Goal: Find specific page/section: Find specific page/section

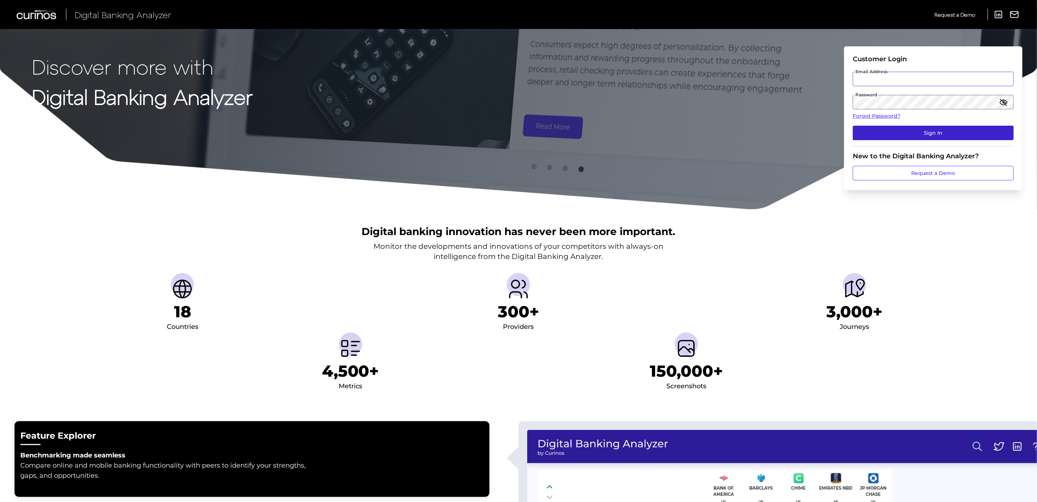
type input "[PERSON_NAME][EMAIL_ADDRESS][PERSON_NAME][DOMAIN_NAME]"
click at [929, 129] on button "Sign In" at bounding box center [933, 133] width 161 height 15
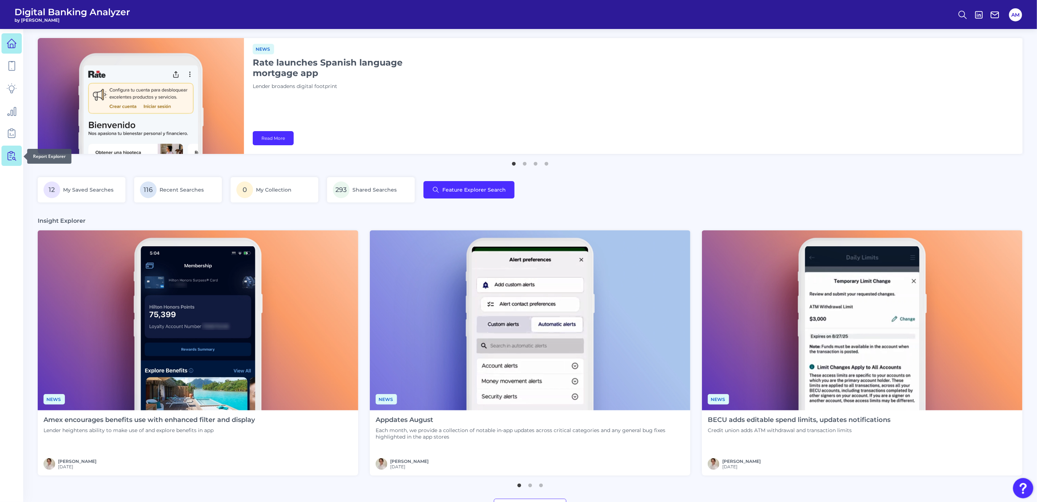
click at [7, 157] on icon at bounding box center [12, 156] width 10 height 10
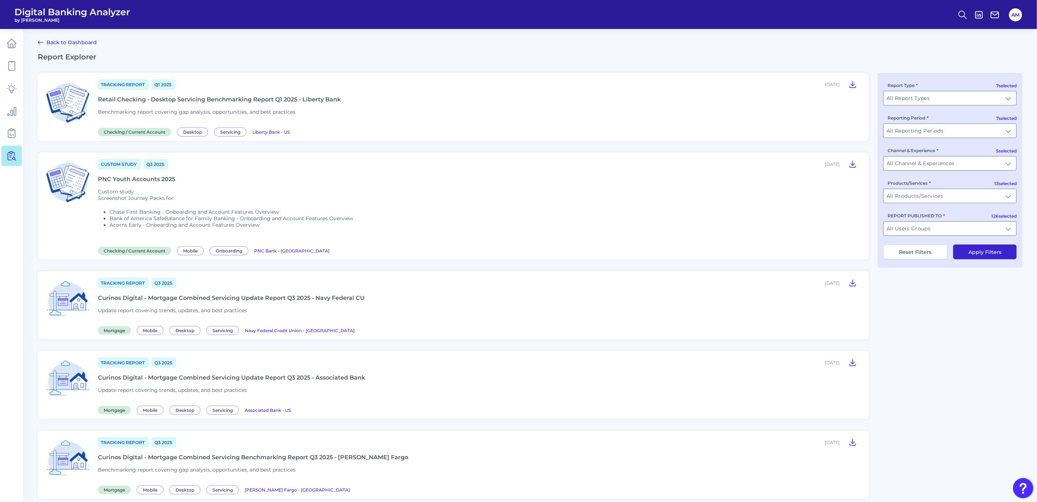
click at [974, 90] on div "Report Type All Report Types All Report Types" at bounding box center [949, 94] width 133 height 24
click at [935, 99] on input "All Report Types" at bounding box center [949, 98] width 133 height 14
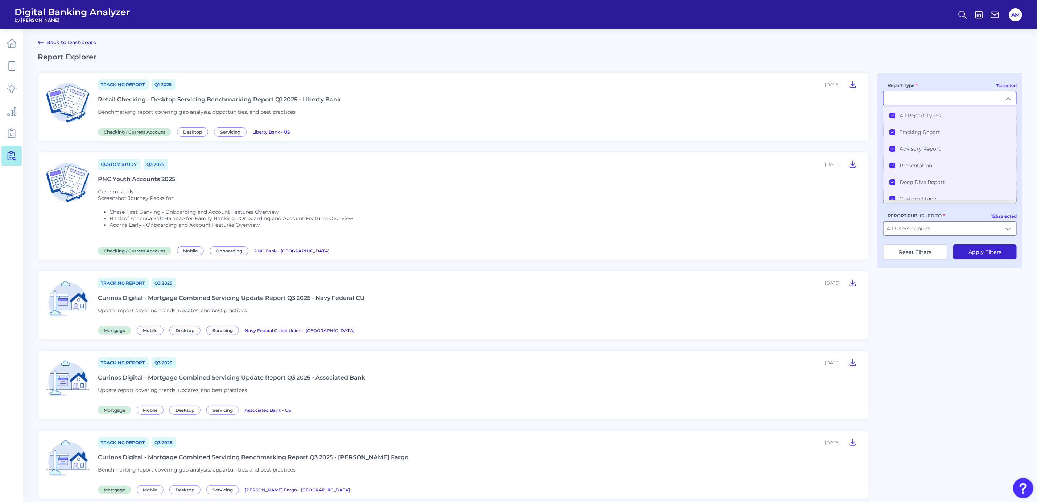
click at [889, 119] on li "All Report Types" at bounding box center [949, 115] width 133 height 17
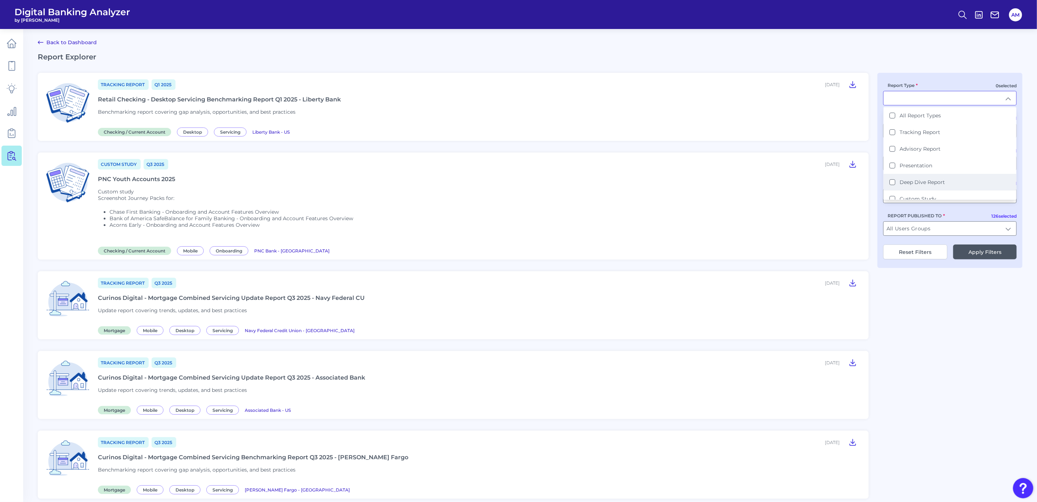
click at [893, 179] on Report "Deep Dive Report" at bounding box center [892, 182] width 6 height 6
type input "Deep Dive Report"
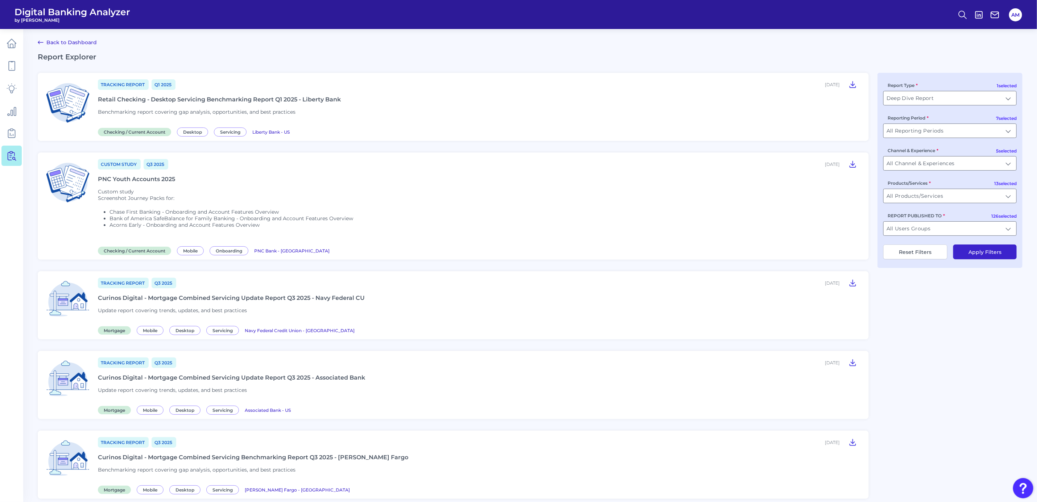
click at [980, 253] on button "Apply Filters" at bounding box center [984, 252] width 63 height 15
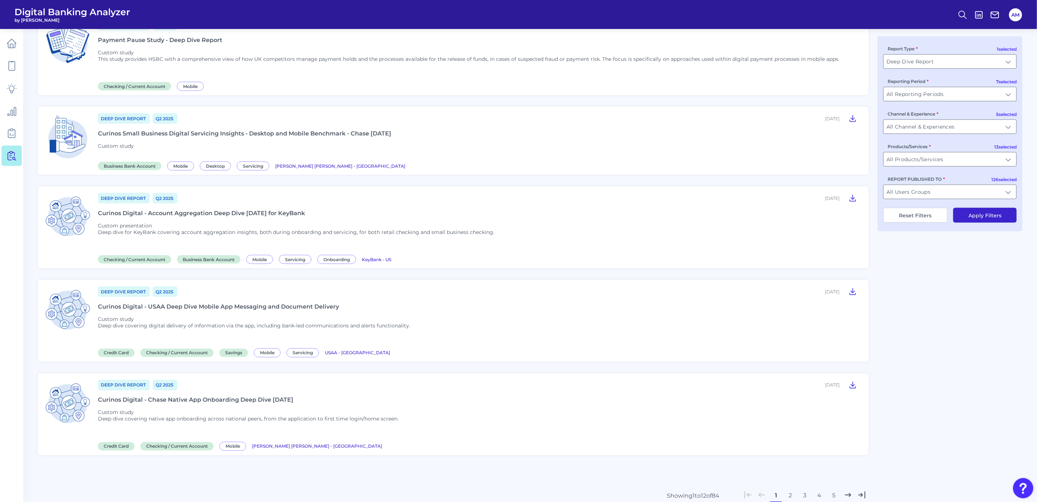
scroll to position [732, 0]
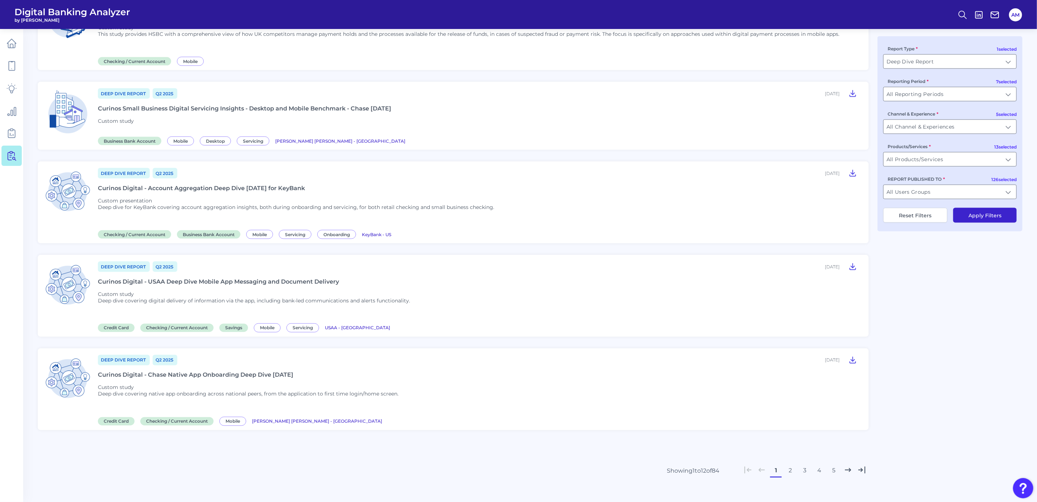
click at [791, 465] on button "2" at bounding box center [790, 471] width 12 height 12
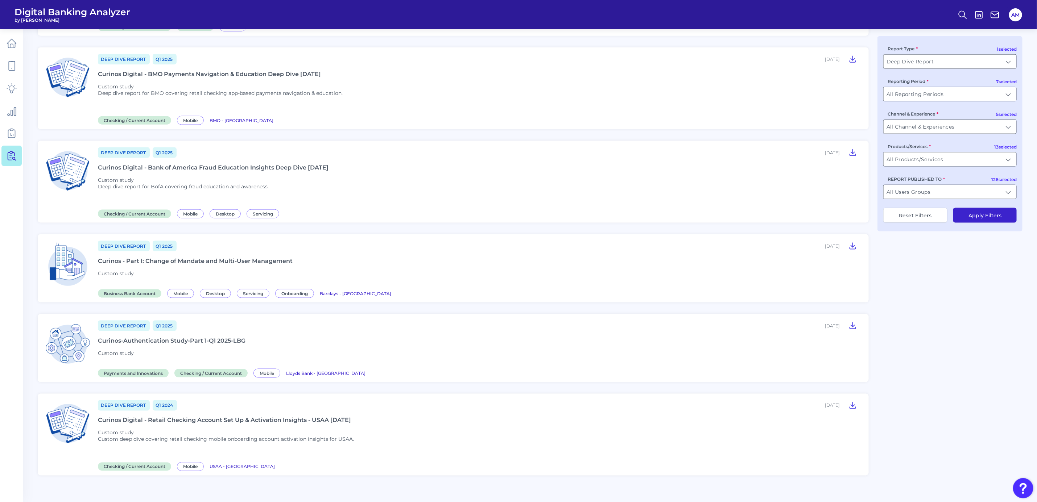
scroll to position [699, 0]
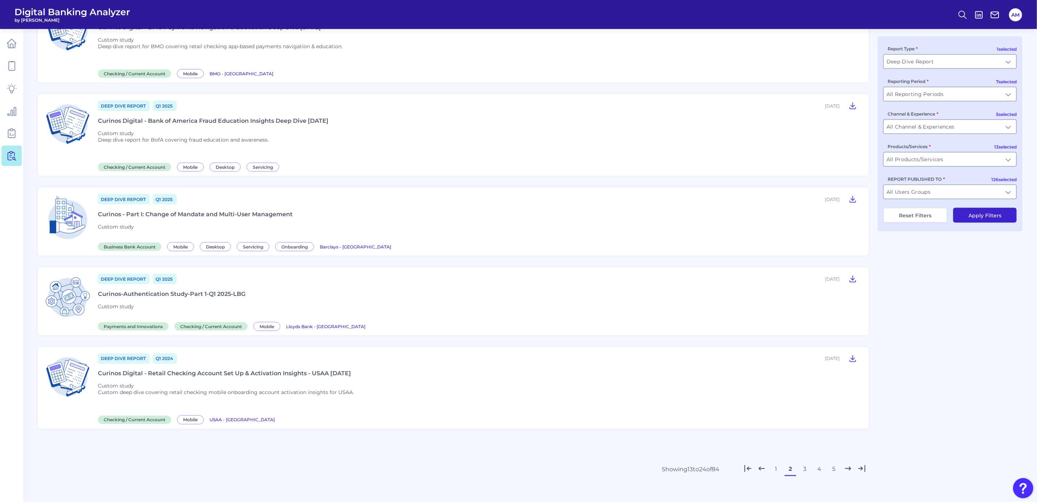
click at [806, 464] on button "3" at bounding box center [805, 470] width 12 height 12
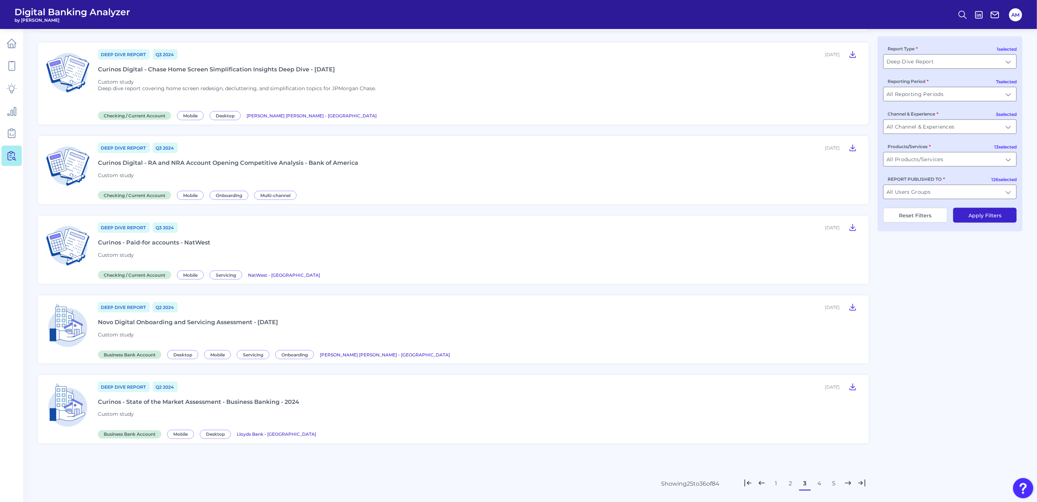
scroll to position [646, 0]
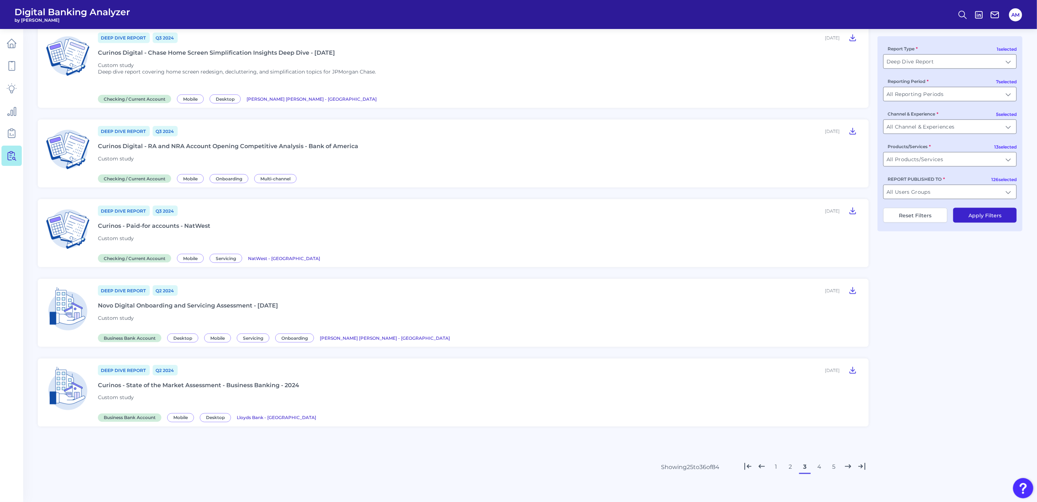
click at [818, 464] on button "4" at bounding box center [819, 468] width 12 height 12
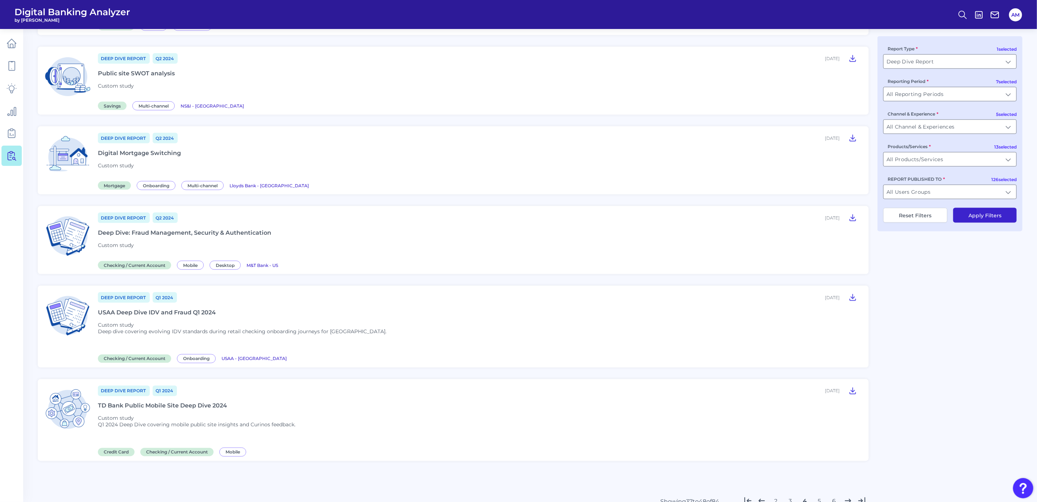
scroll to position [707, 0]
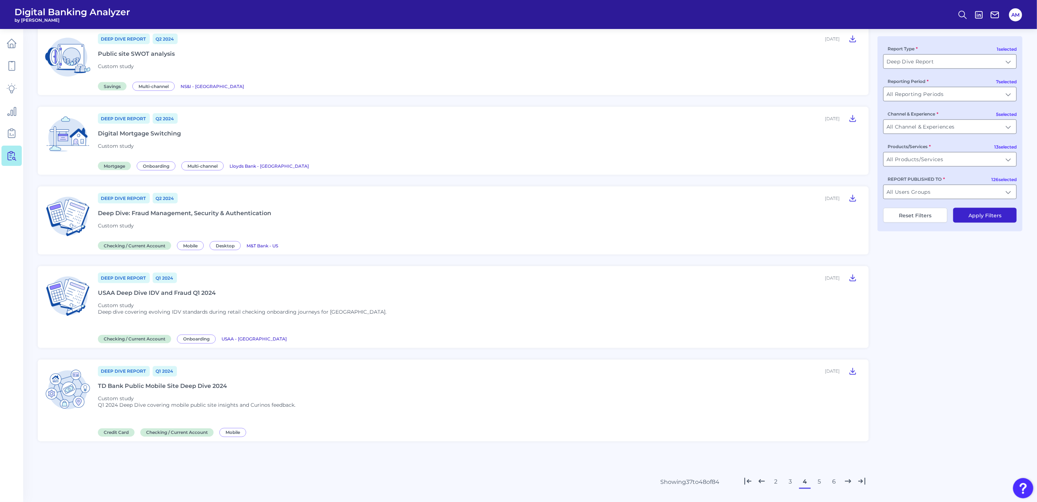
click at [818, 477] on button "5" at bounding box center [819, 483] width 12 height 12
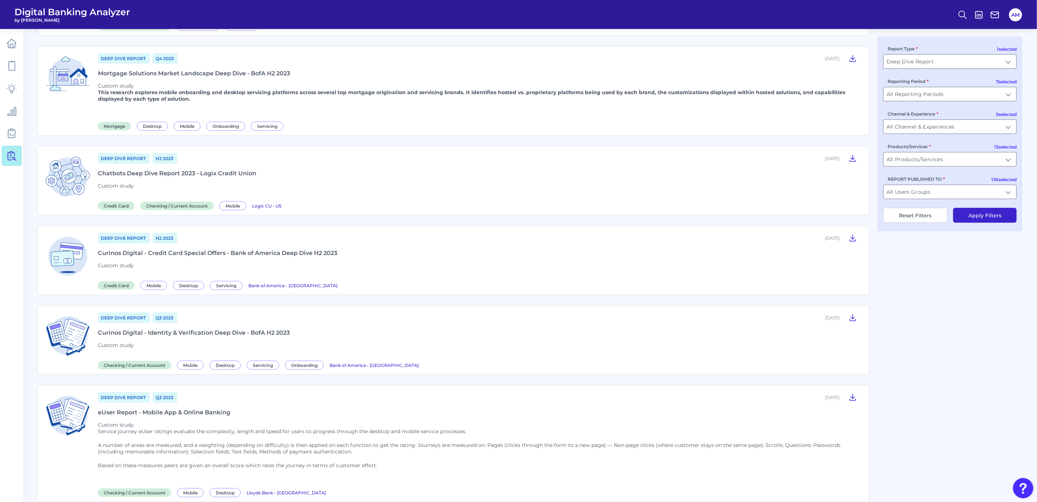
scroll to position [454, 0]
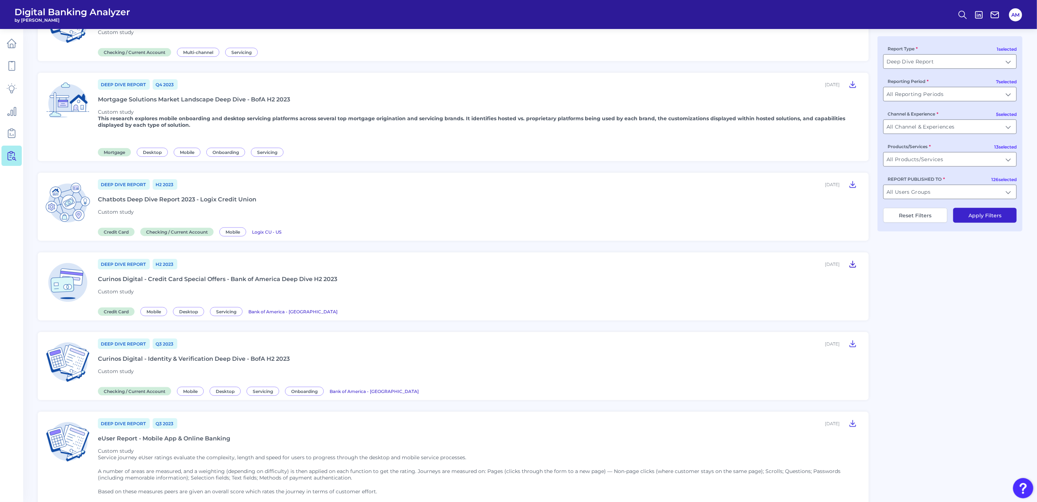
click at [851, 260] on icon at bounding box center [852, 264] width 9 height 9
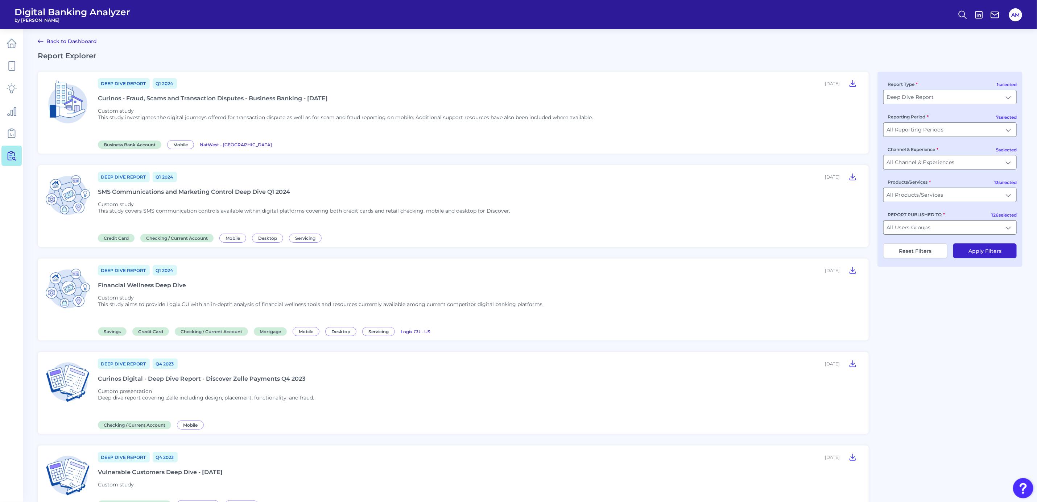
scroll to position [0, 0]
